Goal: Task Accomplishment & Management: Use online tool/utility

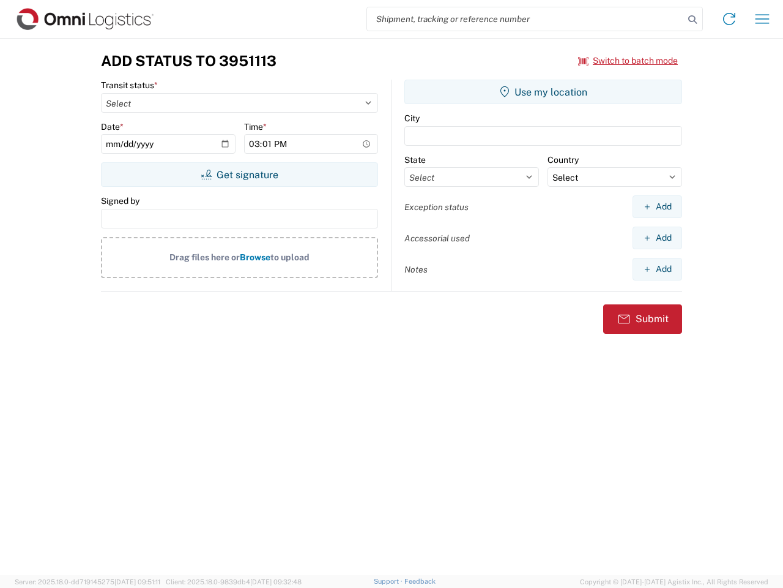
click at [526, 19] on input "search" at bounding box center [525, 18] width 317 height 23
click at [693, 20] on icon at bounding box center [692, 19] width 17 height 17
click at [730, 19] on icon at bounding box center [730, 19] width 20 height 20
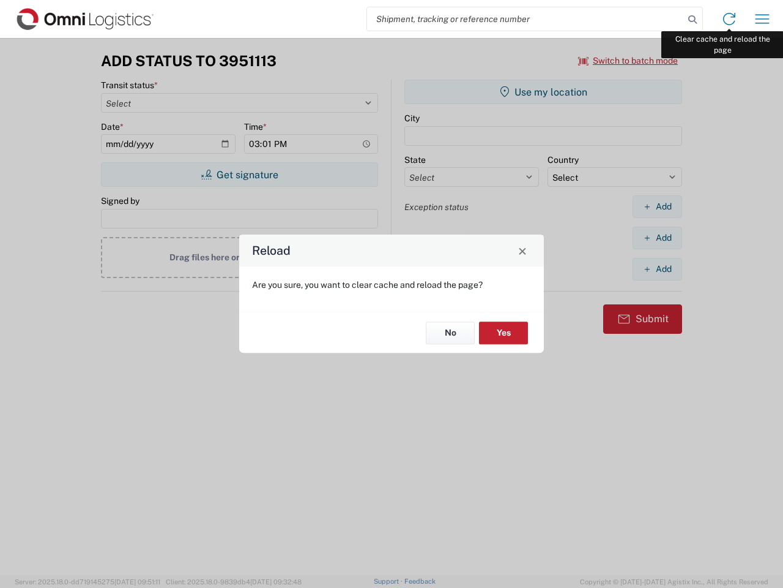
click at [763, 19] on div "Reload Are you sure, you want to clear cache and reload the page? No Yes" at bounding box center [391, 294] width 783 height 588
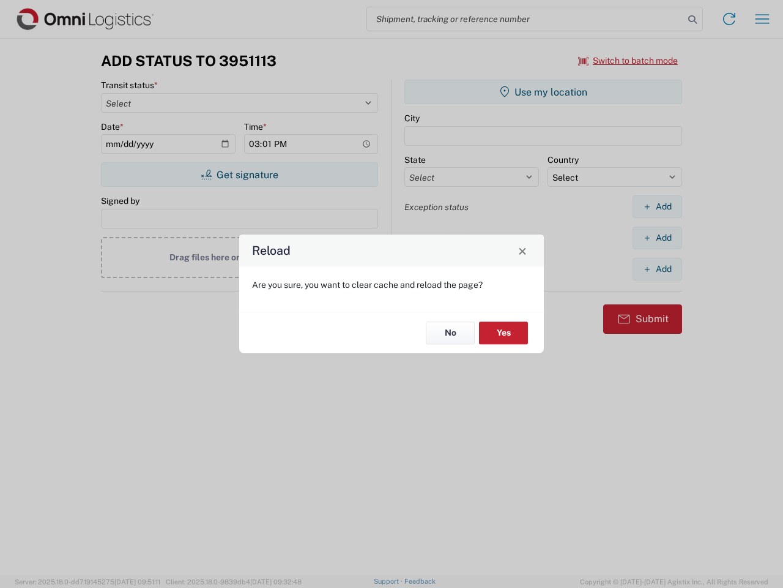
click at [629, 61] on div "Reload Are you sure, you want to clear cache and reload the page? No Yes" at bounding box center [391, 294] width 783 height 588
click at [239, 174] on div "Reload Are you sure, you want to clear cache and reload the page? No Yes" at bounding box center [391, 294] width 783 height 588
click at [543, 92] on div "Reload Are you sure, you want to clear cache and reload the page? No Yes" at bounding box center [391, 294] width 783 height 588
click at [657, 206] on div "Reload Are you sure, you want to clear cache and reload the page? No Yes" at bounding box center [391, 294] width 783 height 588
click at [657, 237] on div "Reload Are you sure, you want to clear cache and reload the page? No Yes" at bounding box center [391, 294] width 783 height 588
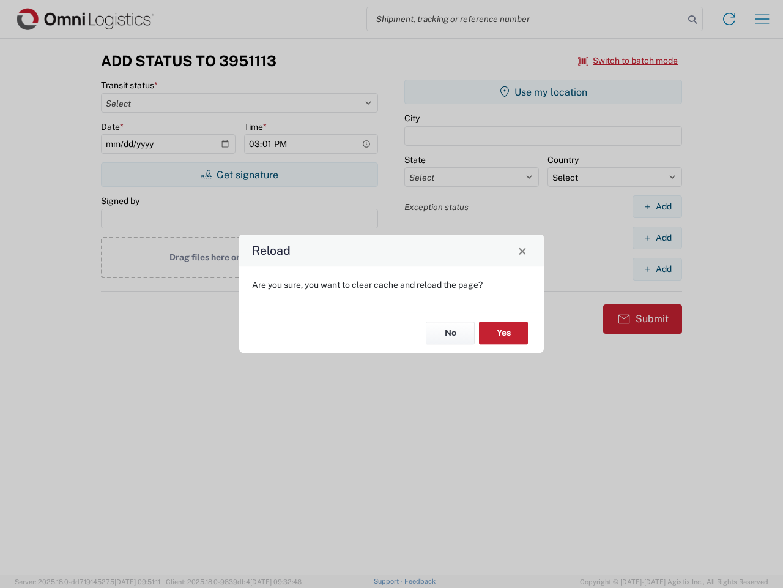
click at [657, 269] on div "Reload Are you sure, you want to clear cache and reload the page? No Yes" at bounding box center [391, 294] width 783 height 588
